Goal: Task Accomplishment & Management: Manage account settings

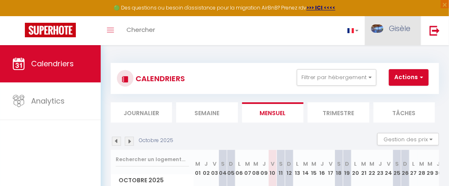
click at [398, 27] on span "Gisèle" at bounding box center [400, 28] width 22 height 10
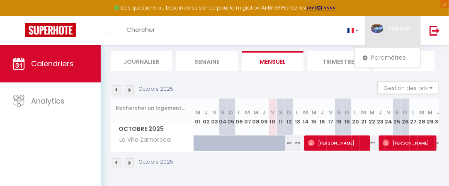
scroll to position [56, 0]
click at [345, 138] on span "[PERSON_NAME]" at bounding box center [338, 143] width 61 height 16
select select "OK"
select select "0"
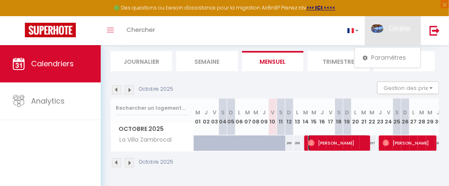
select select "0"
select select "1"
select select
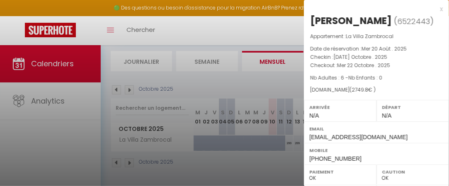
click at [433, 10] on div "x" at bounding box center [373, 9] width 139 height 10
select select
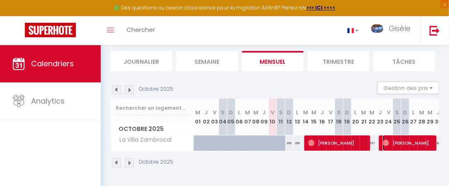
click at [398, 135] on span "[PERSON_NAME]" at bounding box center [408, 143] width 53 height 16
select select
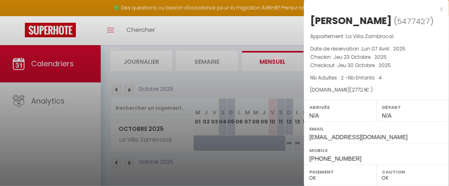
click at [435, 7] on div "x" at bounding box center [373, 9] width 139 height 10
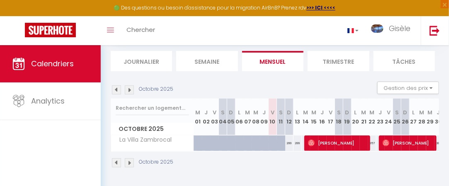
click at [128, 158] on img at bounding box center [129, 162] width 9 height 9
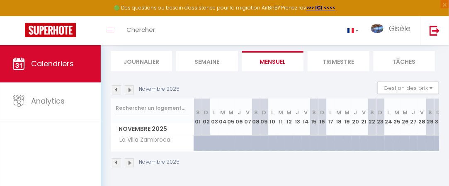
click at [129, 158] on img at bounding box center [129, 162] width 9 height 9
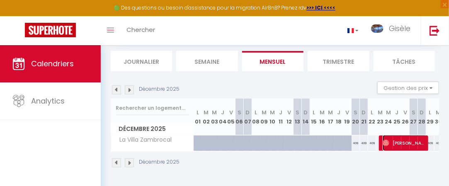
click at [408, 140] on span "[PERSON_NAME]" at bounding box center [404, 143] width 44 height 16
select select
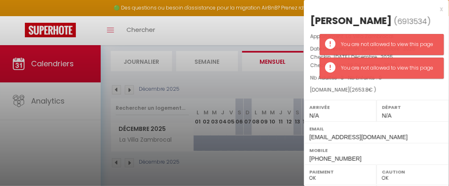
click at [428, 101] on div "Départ N/A" at bounding box center [412, 111] width 73 height 22
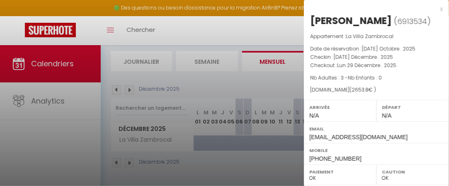
click at [434, 8] on div "x" at bounding box center [373, 9] width 139 height 10
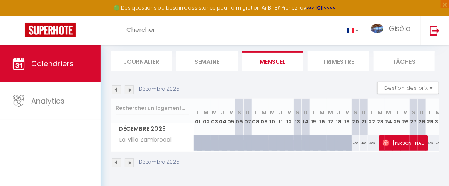
click at [128, 158] on img at bounding box center [129, 162] width 9 height 9
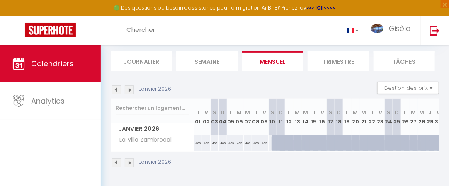
click at [115, 158] on img at bounding box center [116, 162] width 9 height 9
